Goal: Transaction & Acquisition: Purchase product/service

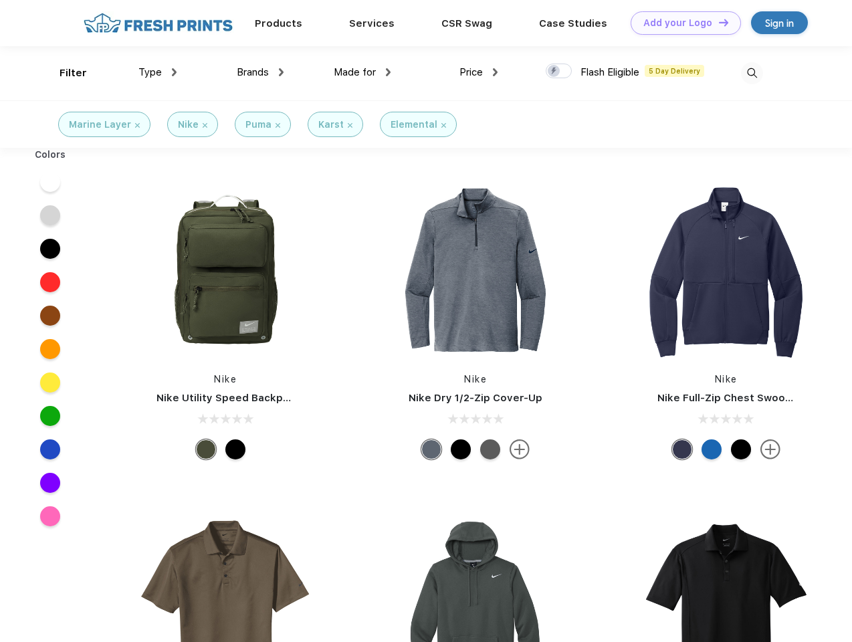
click at [681, 23] on link "Add your Logo Design Tool" at bounding box center [686, 22] width 110 height 23
click at [0, 0] on div "Design Tool" at bounding box center [0, 0] width 0 height 0
click at [717, 22] on link "Add your Logo Design Tool" at bounding box center [686, 22] width 110 height 23
click at [64, 73] on div "Filter" at bounding box center [73, 73] width 27 height 15
click at [158, 72] on span "Type" at bounding box center [149, 72] width 23 height 12
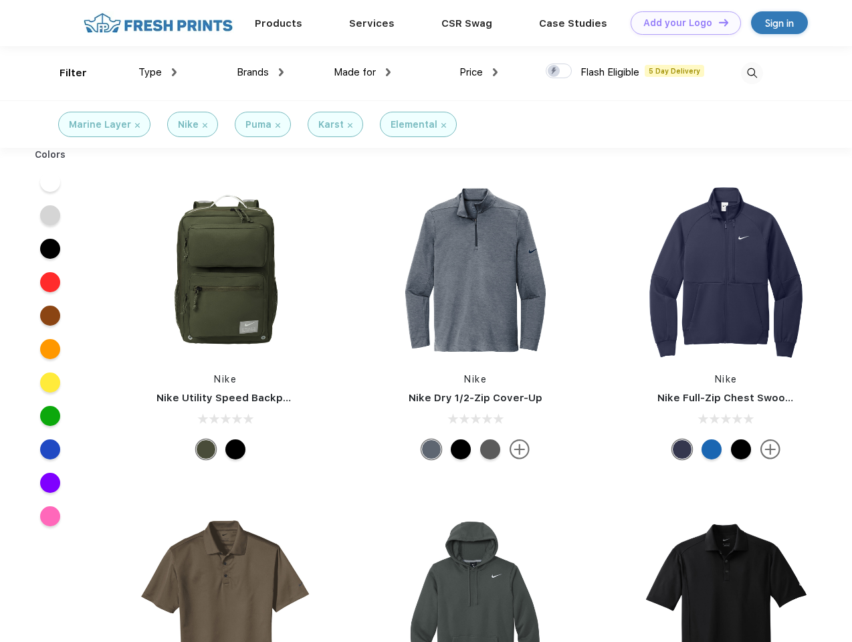
click at [260, 72] on span "Brands" at bounding box center [253, 72] width 32 height 12
click at [362, 72] on span "Made for" at bounding box center [355, 72] width 42 height 12
click at [479, 72] on span "Price" at bounding box center [470, 72] width 23 height 12
click at [559, 72] on div at bounding box center [559, 71] width 26 height 15
click at [554, 72] on input "checkbox" at bounding box center [550, 67] width 9 height 9
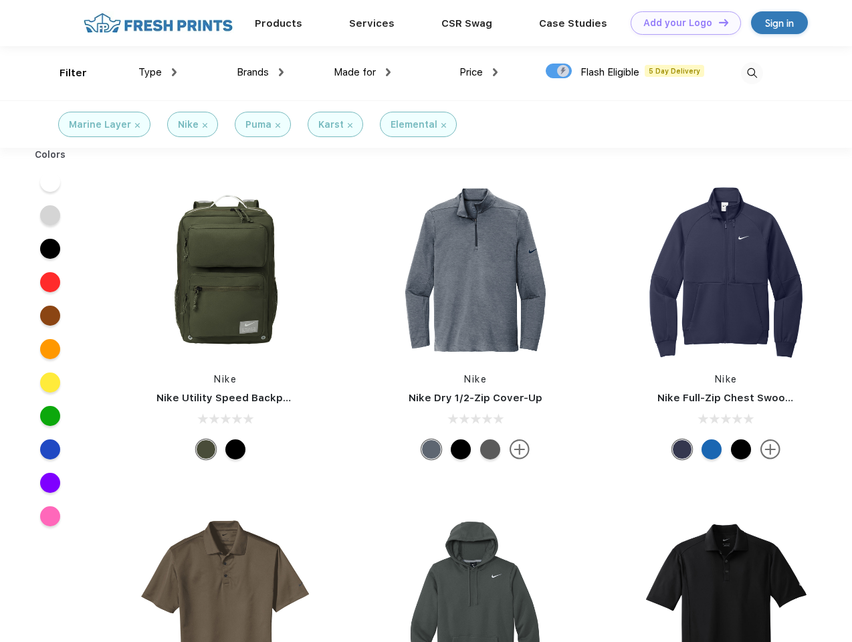
click at [752, 73] on img at bounding box center [752, 73] width 22 height 22
